Goal: Task Accomplishment & Management: Manage account settings

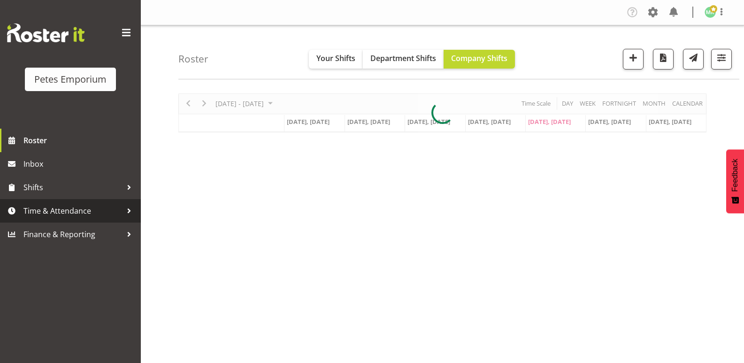
click at [69, 208] on span "Time & Attendance" at bounding box center [72, 211] width 99 height 14
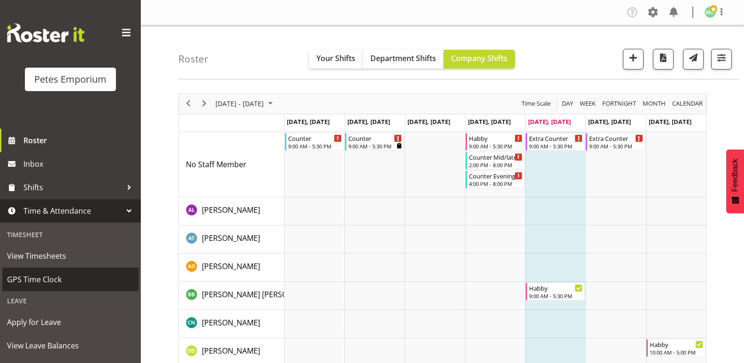
click at [62, 279] on span "GPS Time Clock" at bounding box center [70, 279] width 127 height 14
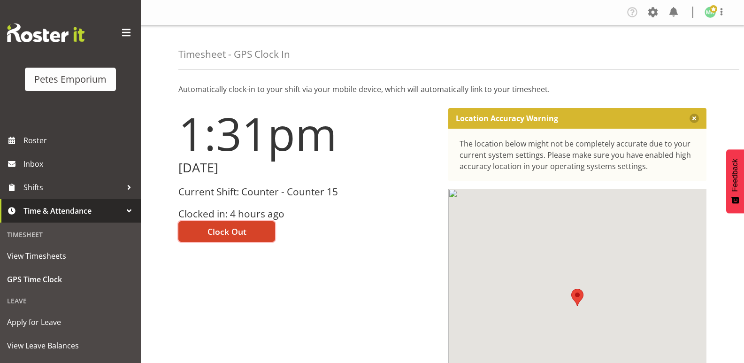
click at [245, 232] on span "Clock Out" at bounding box center [227, 231] width 39 height 12
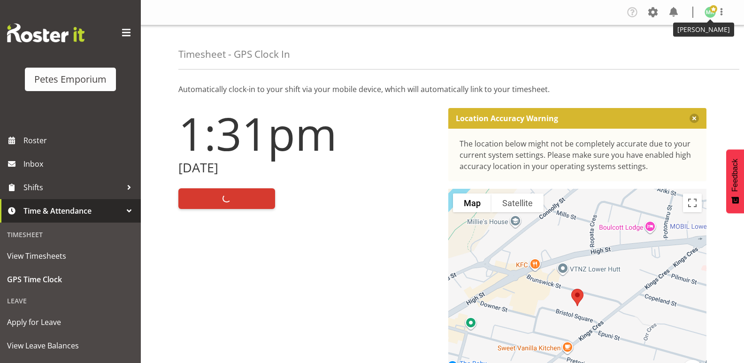
drag, startPoint x: 711, startPoint y: 11, endPoint x: 675, endPoint y: 54, distance: 56.3
click at [712, 11] on span at bounding box center [714, 9] width 8 height 8
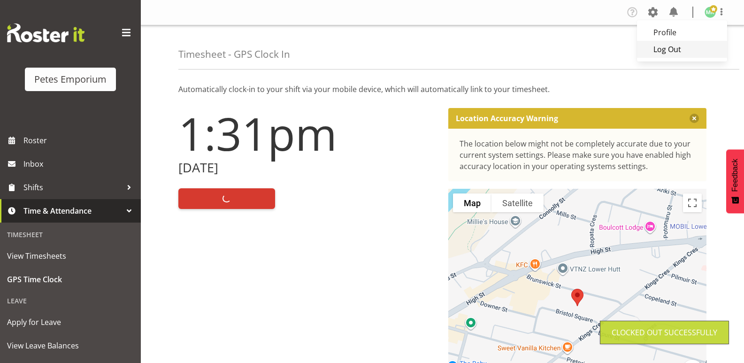
click at [674, 49] on link "Log Out" at bounding box center [682, 49] width 90 height 17
